Goal: Task Accomplishment & Management: Complete application form

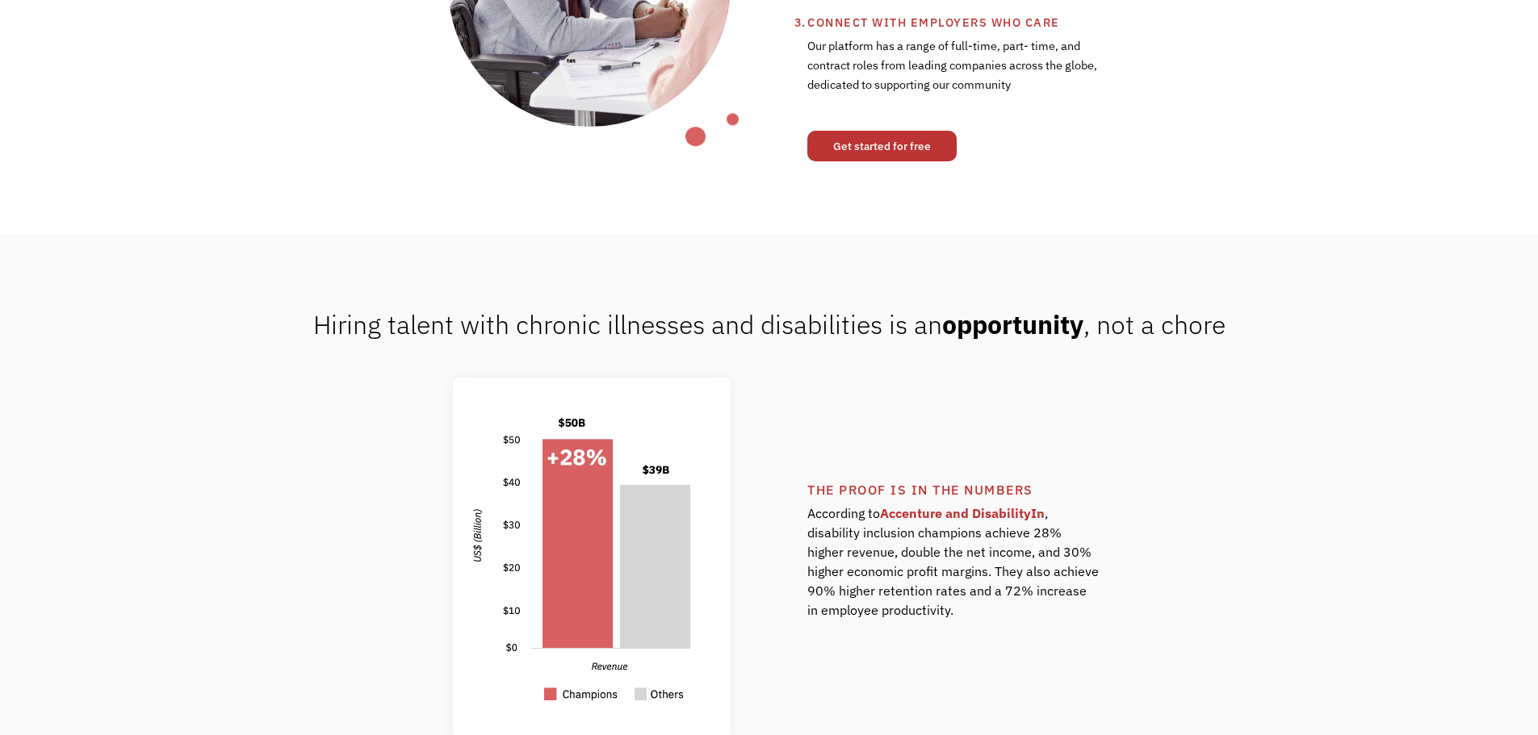
scroll to position [1050, 0]
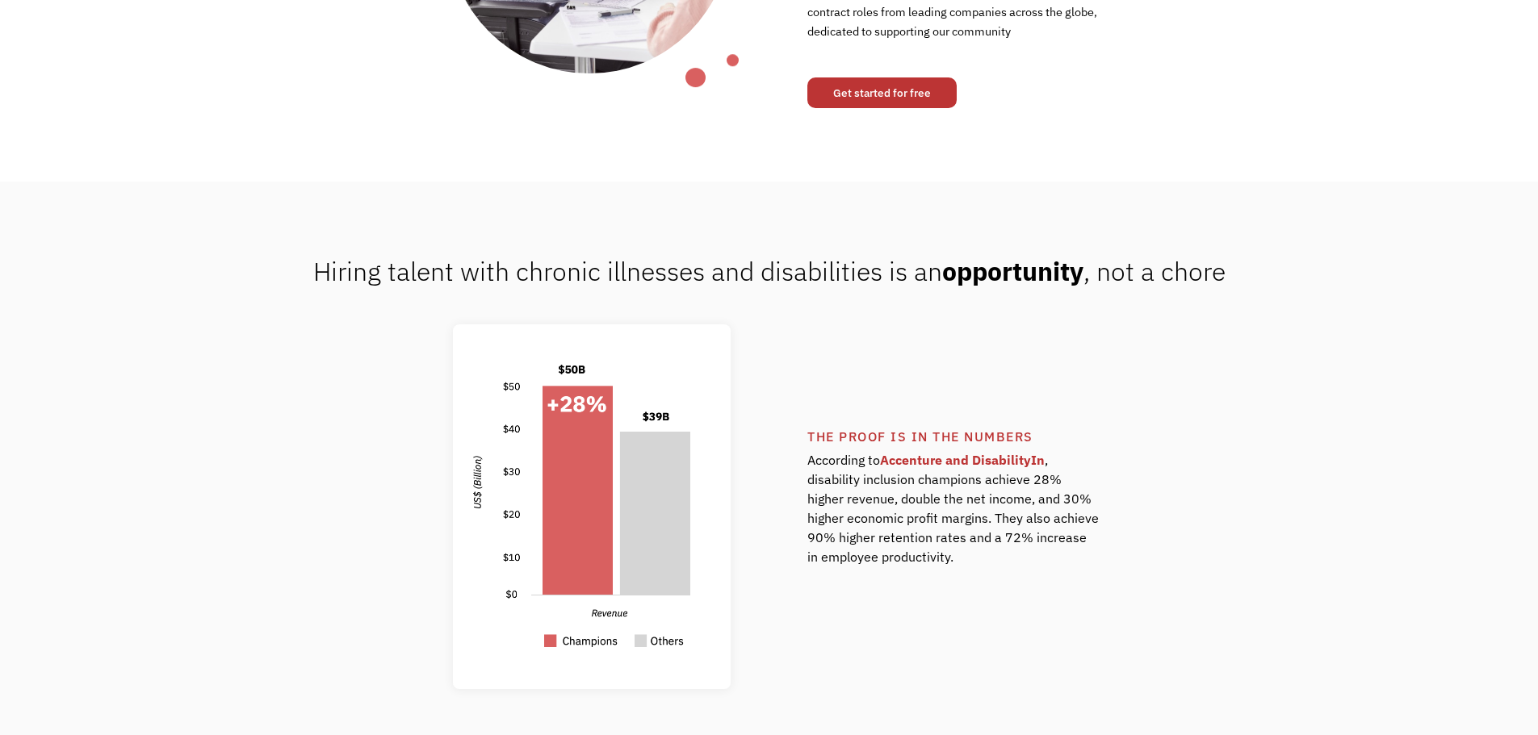
click at [888, 101] on link "Get started for free" at bounding box center [881, 93] width 149 height 31
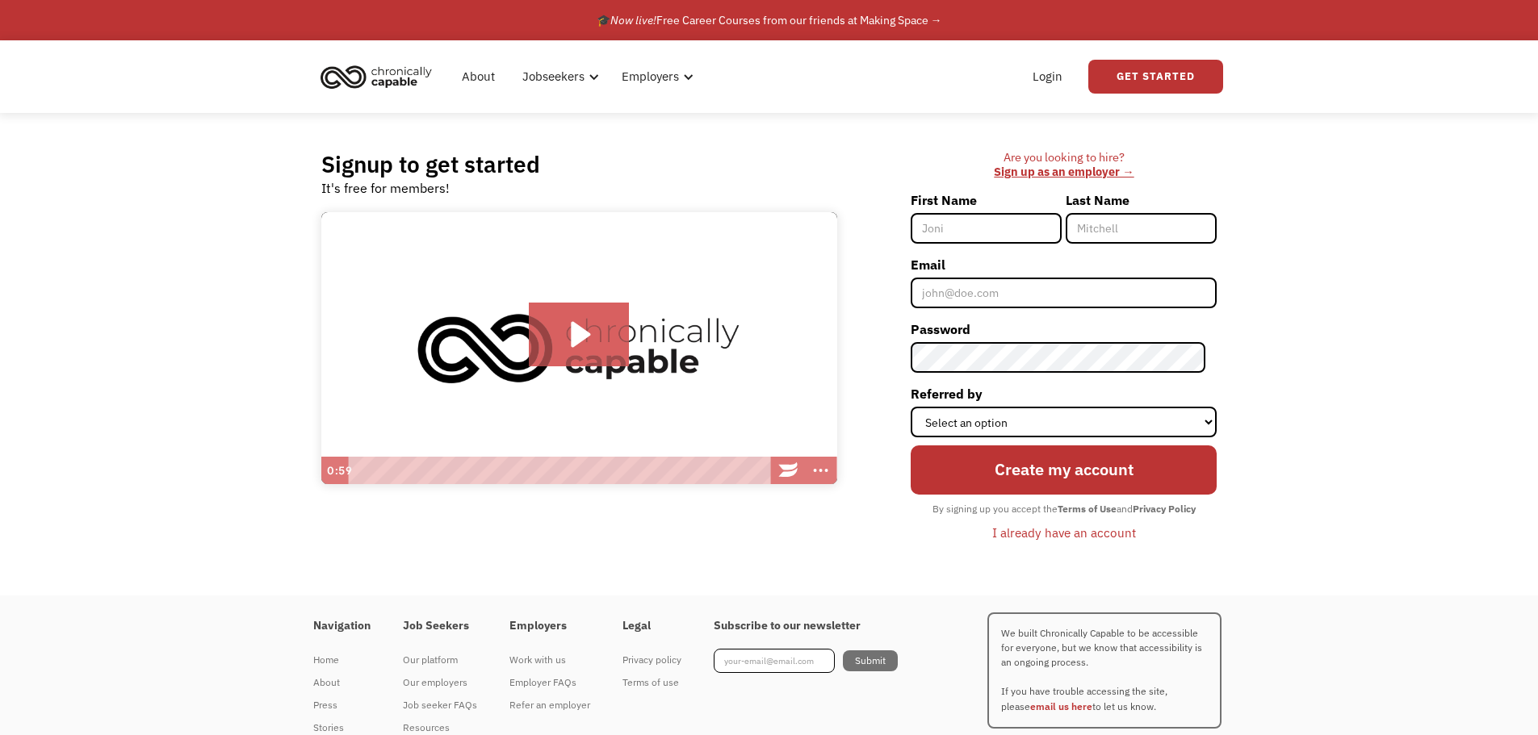
click at [989, 230] on input "First Name" at bounding box center [986, 228] width 151 height 31
type input "Megan"
type input "Thompson"
click at [985, 276] on label "Email" at bounding box center [1064, 265] width 306 height 26
click at [985, 278] on input "Email" at bounding box center [1064, 293] width 306 height 31
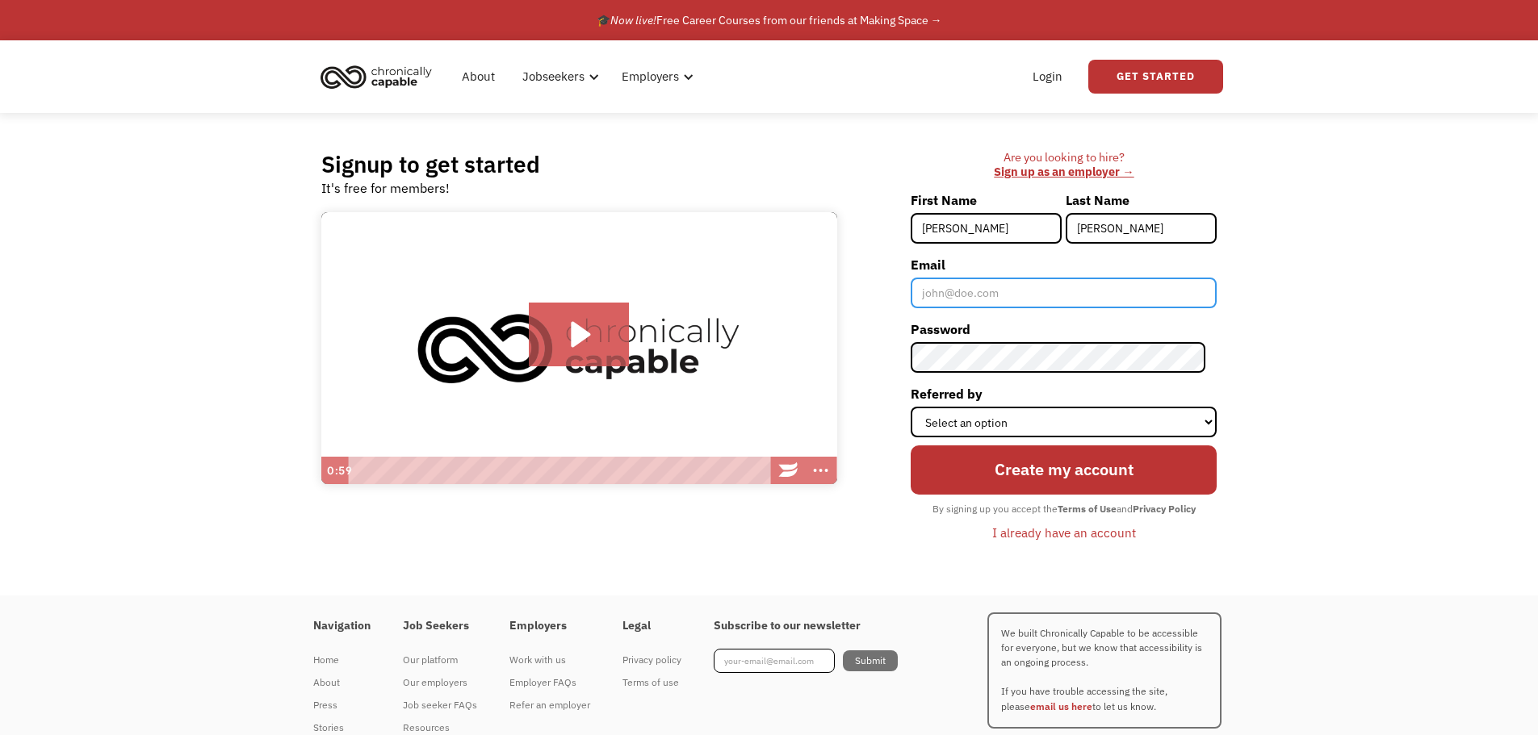
click at [990, 291] on input "Email" at bounding box center [1064, 293] width 306 height 31
type input "mgzegz1@gmail.com"
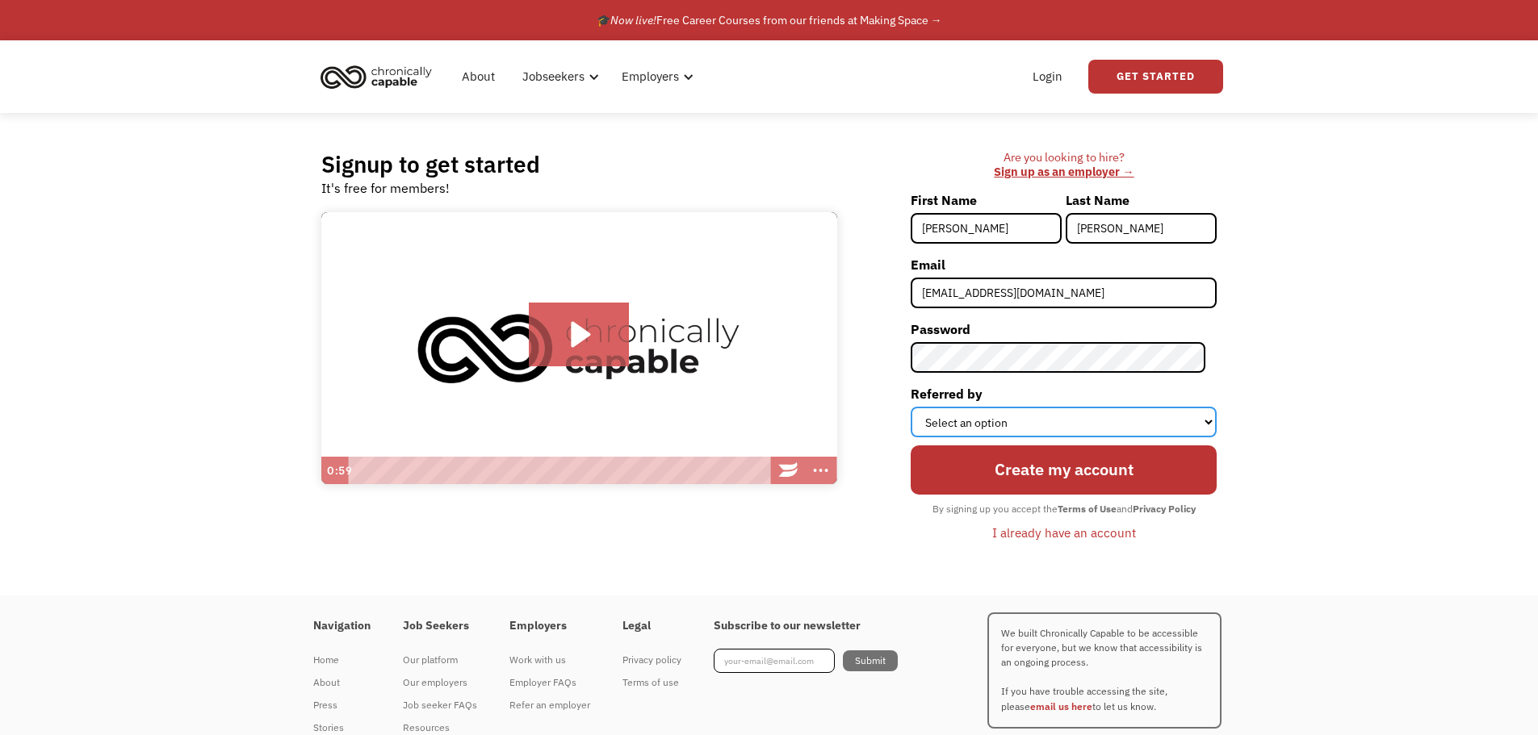
click at [1011, 425] on select "Select an option Instagram Facebook Twitter Search Engine News Article Word of …" at bounding box center [1064, 422] width 306 height 31
select select "Search Engine"
click at [922, 407] on select "Select an option Instagram Facebook Twitter Search Engine News Article Word of …" at bounding box center [1064, 422] width 306 height 31
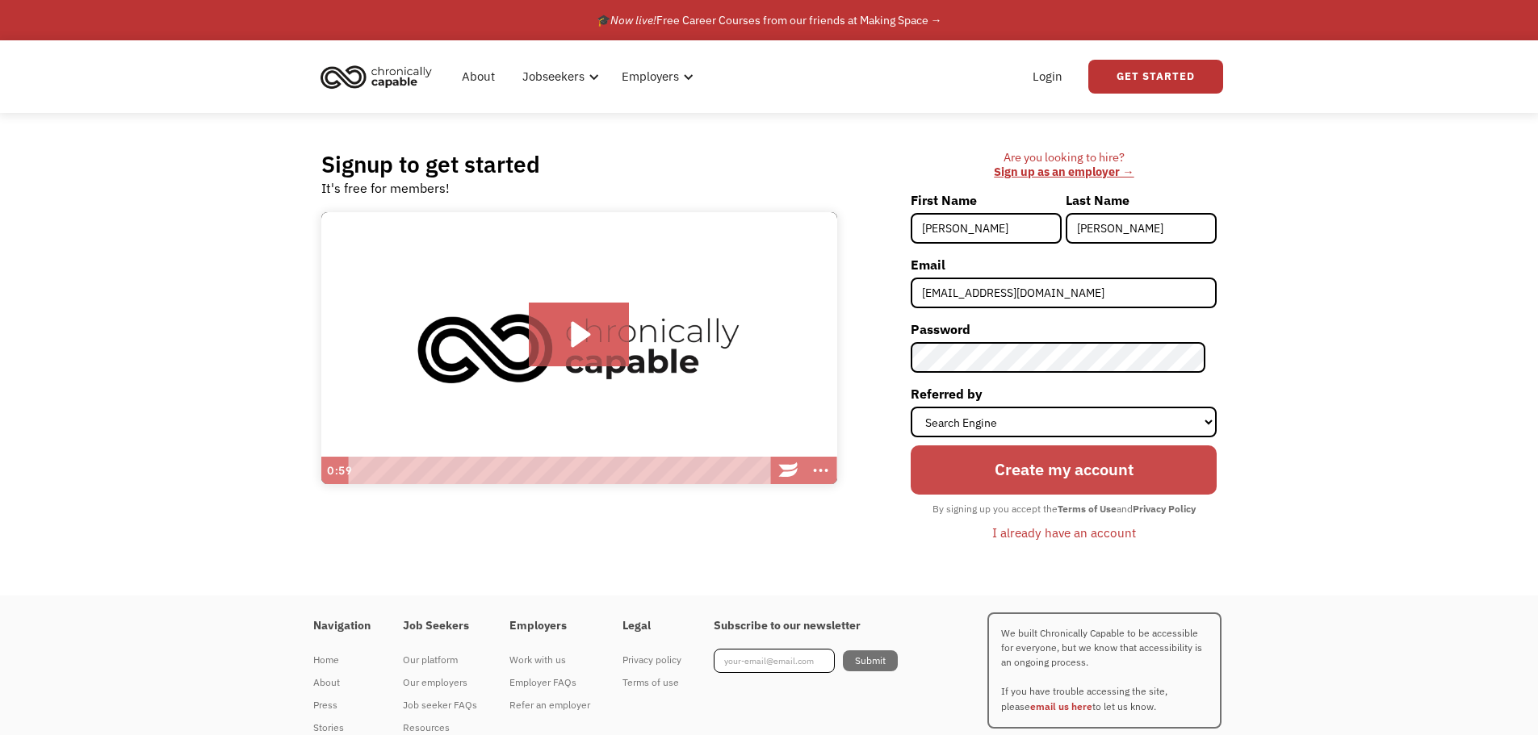
click at [1048, 464] on input "Create my account" at bounding box center [1064, 470] width 306 height 48
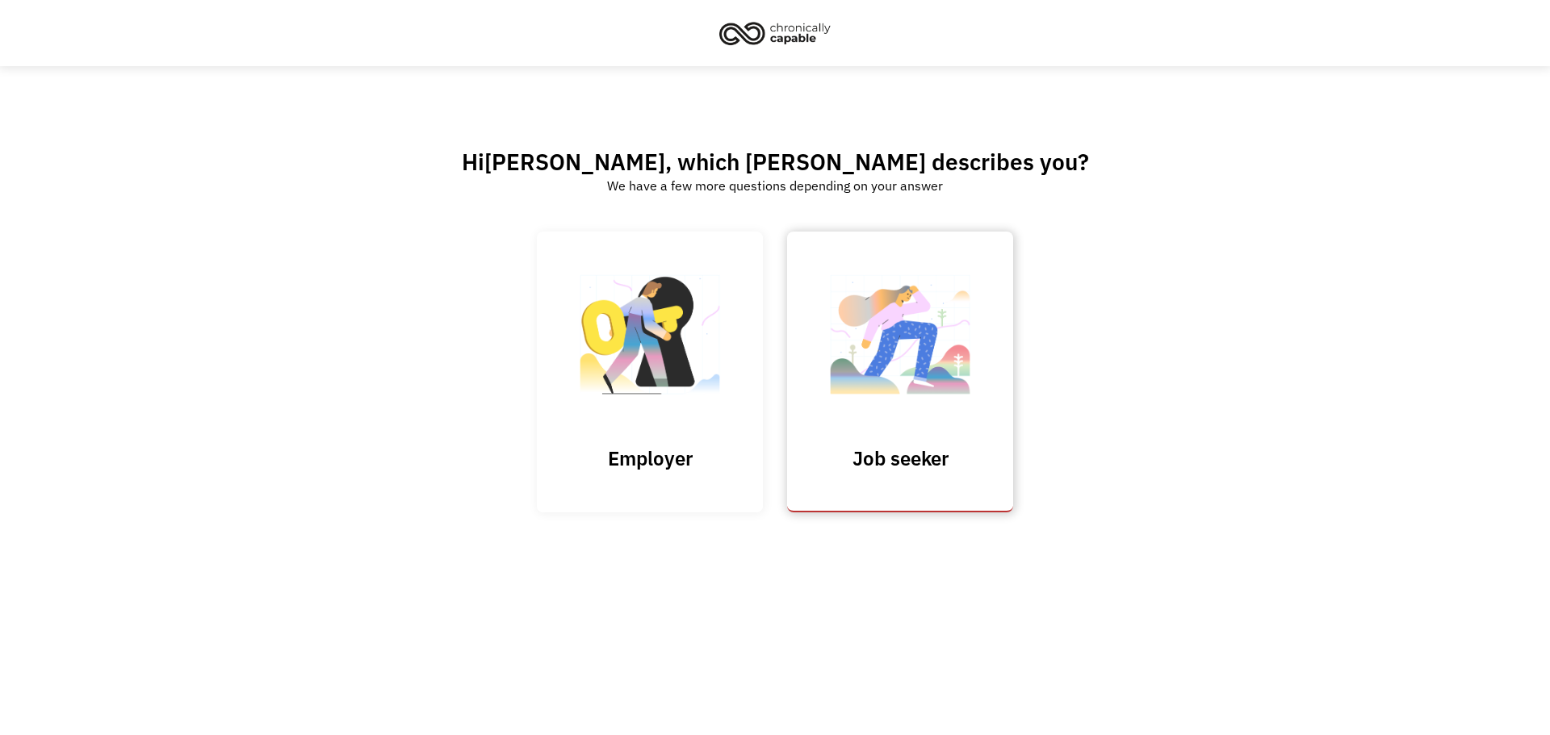
click at [930, 325] on img at bounding box center [899, 342] width 161 height 157
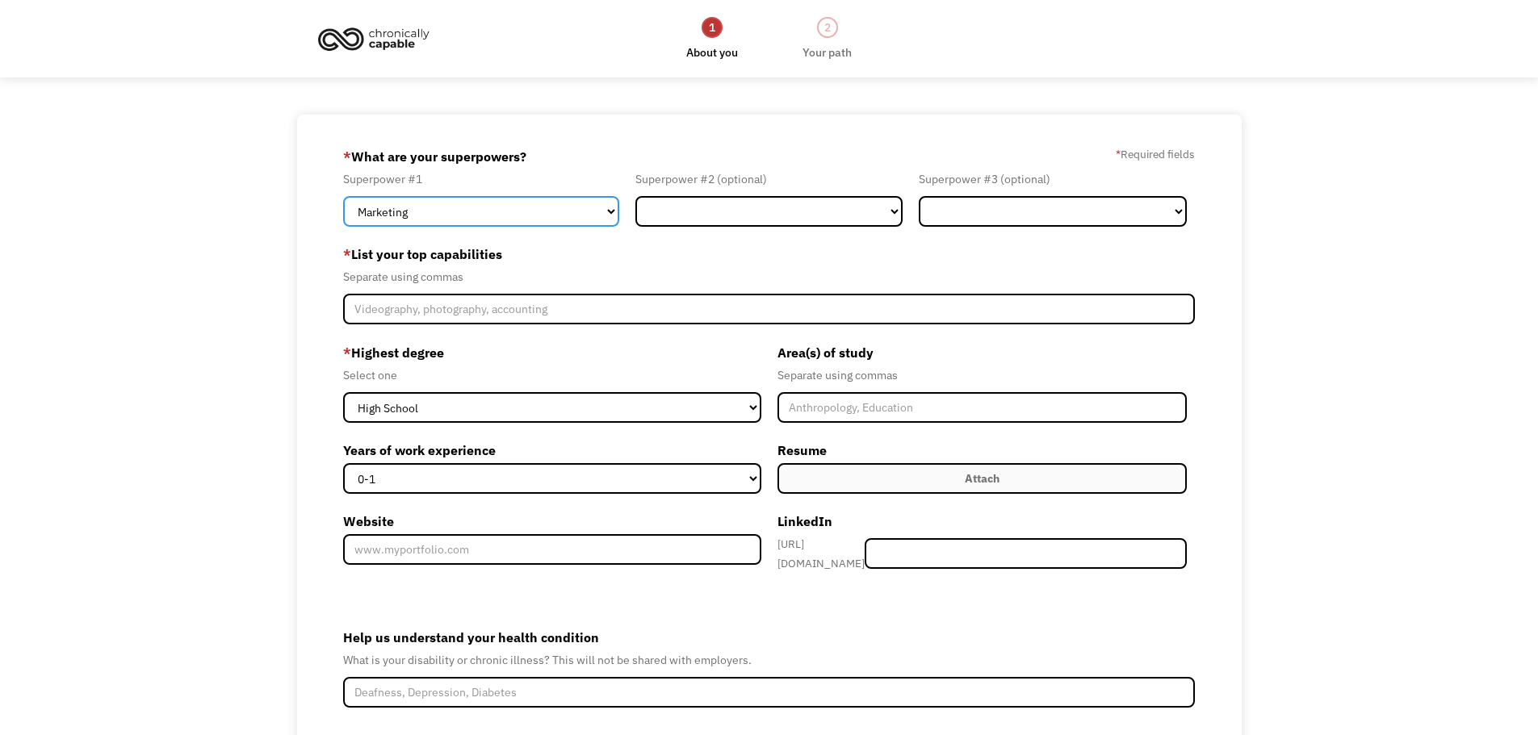
click at [494, 218] on select "Marketing Human Resources Finance Technology Operations Sales Industrial & Manu…" at bounding box center [481, 211] width 276 height 31
click at [156, 383] on div "689ef2987a584b75ad343073 [EMAIL_ADDRESS][DOMAIN_NAME] [PERSON_NAME] Search Engi…" at bounding box center [769, 490] width 1538 height 750
click at [504, 209] on select "Marketing Human Resources Finance Technology Operations Sales Industrial & Manu…" at bounding box center [481, 211] width 276 height 31
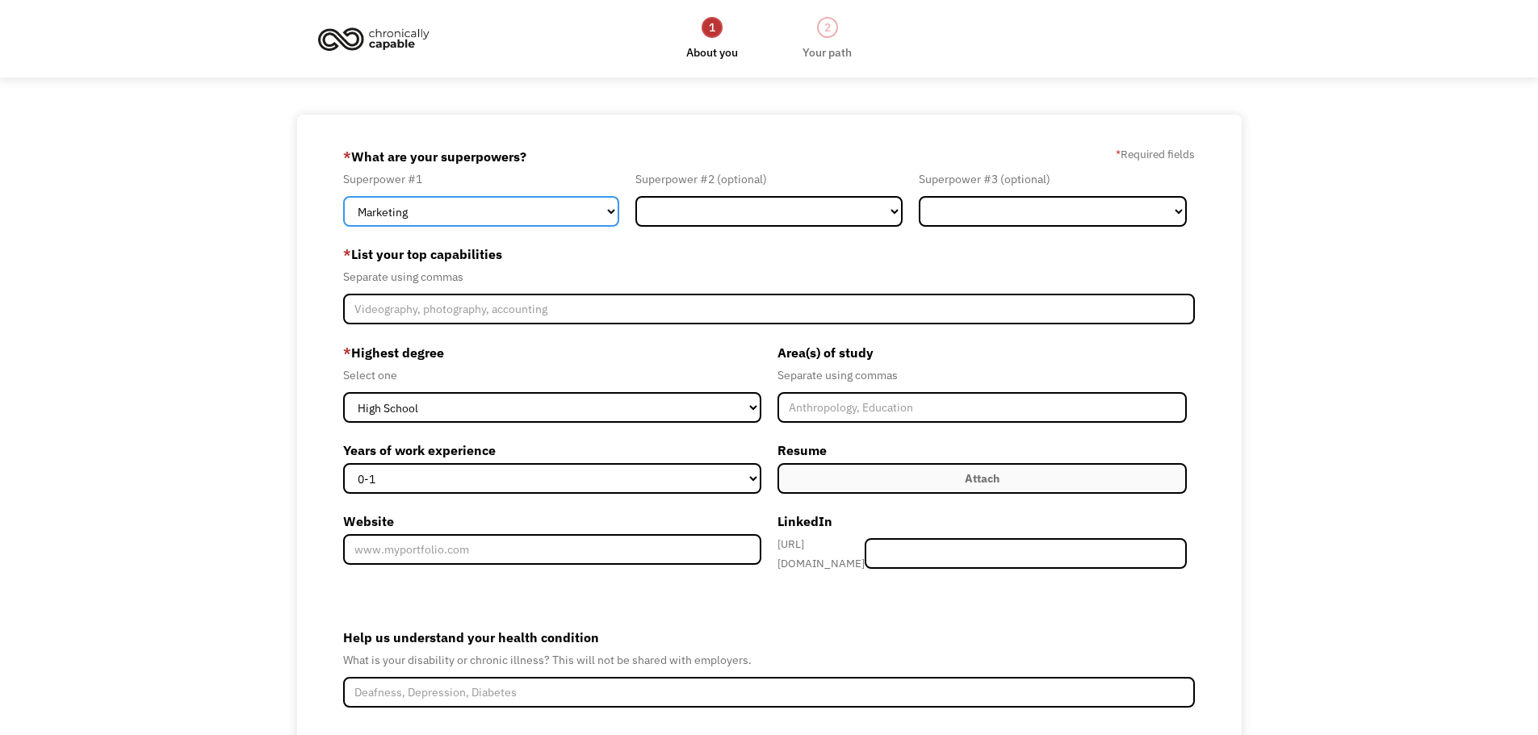
select select "Technology"
click at [343, 196] on select "Marketing Human Resources Finance Technology Operations Sales Industrial & Manu…" at bounding box center [481, 211] width 276 height 31
click at [452, 213] on select "Marketing Human Resources Finance Technology Operations Sales Industrial & Manu…" at bounding box center [481, 211] width 276 height 31
click at [173, 199] on div "689ef2987a584b75ad343073 mgzegz1@gmail.com Megan Thompson Search Engine * What …" at bounding box center [769, 490] width 1538 height 750
